Goal: Find specific page/section: Find specific page/section

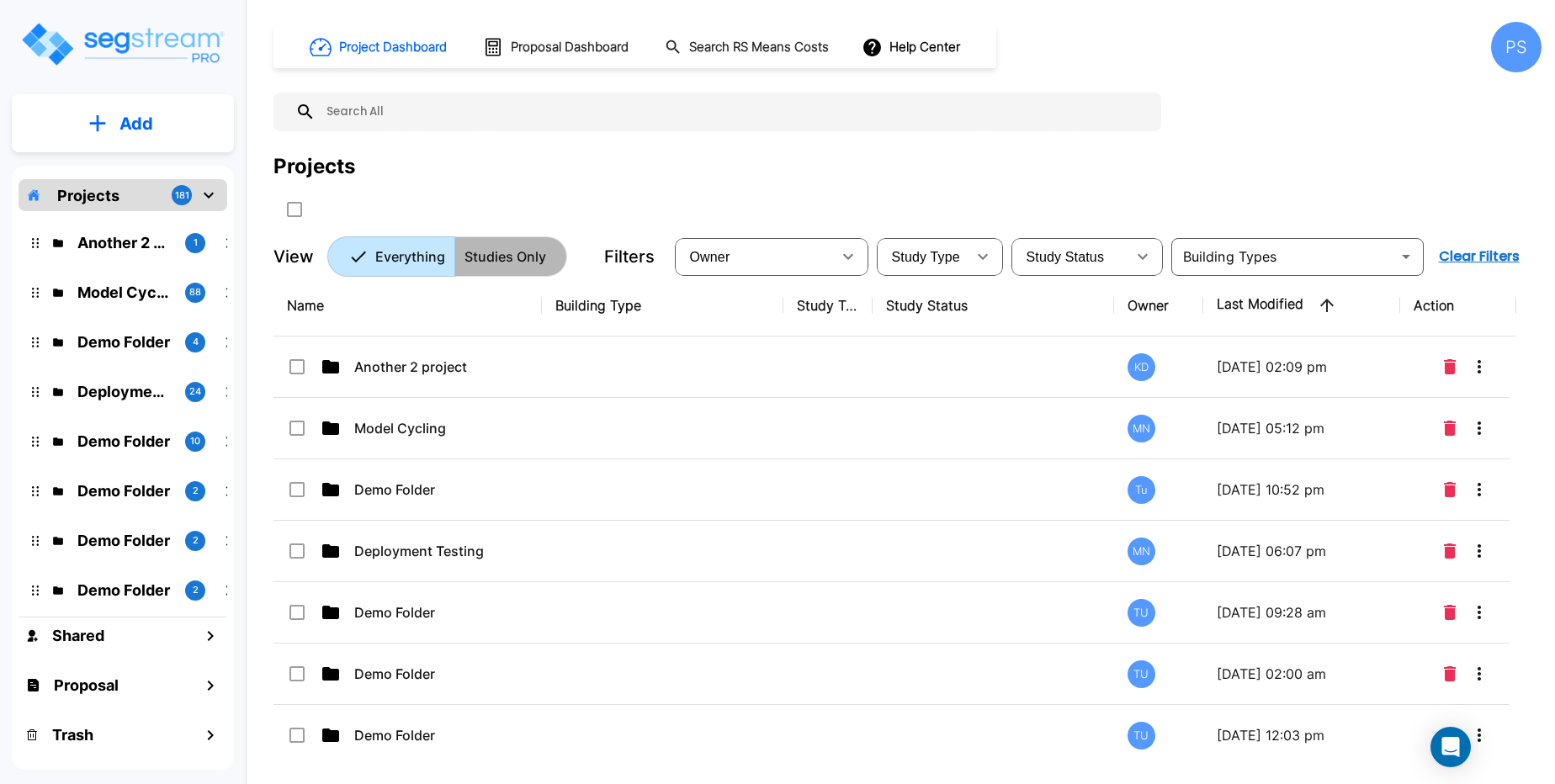
click at [512, 258] on p "Studies Only" at bounding box center [505, 256] width 82 height 20
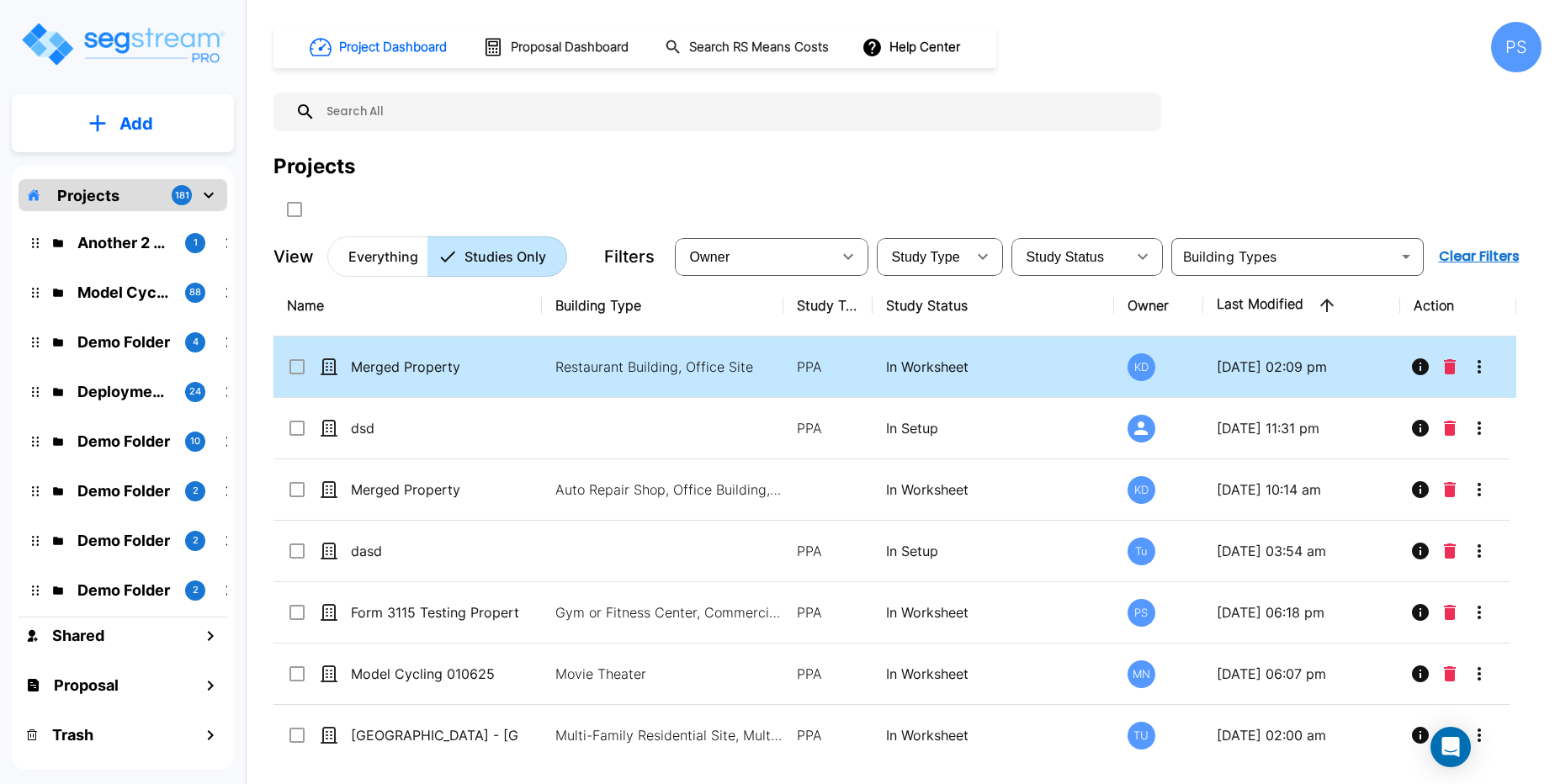
click at [480, 383] on td "Merged Property" at bounding box center [408, 367] width 268 height 61
